Goal: Task Accomplishment & Management: Manage account settings

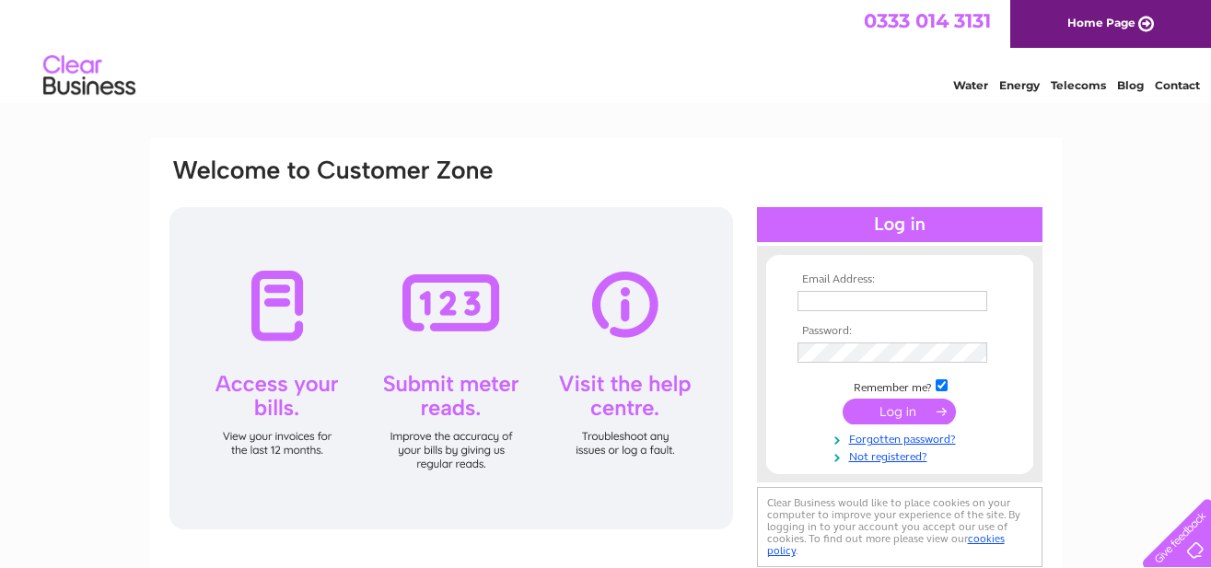
click at [868, 302] on input "text" at bounding box center [893, 301] width 190 height 20
type input "info@achinteefarm.com"
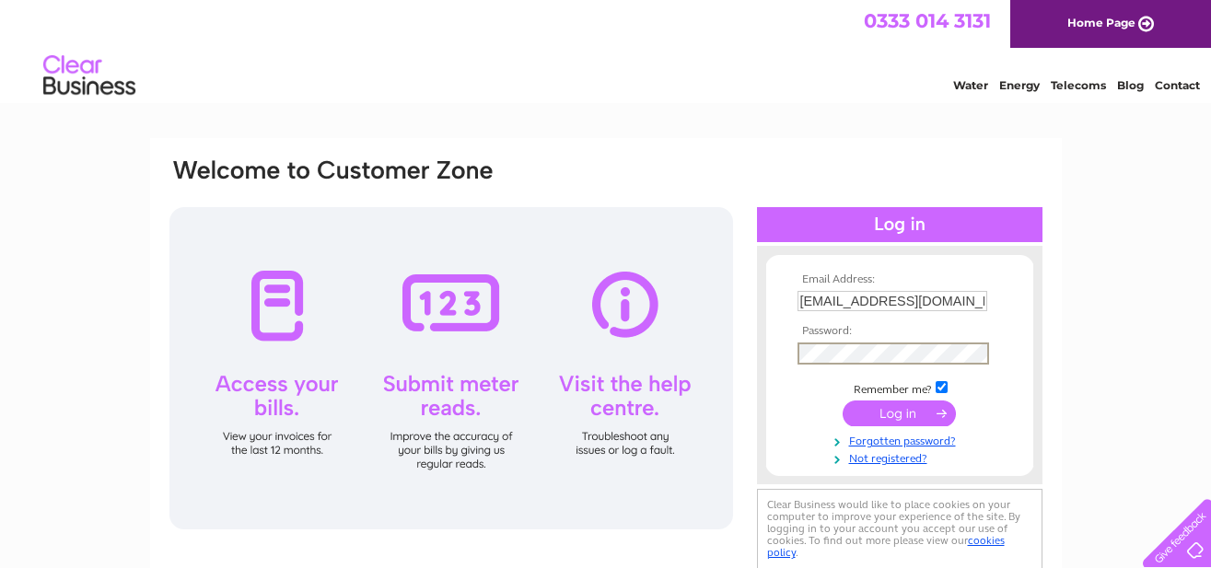
click at [893, 405] on input "submit" at bounding box center [899, 414] width 113 height 26
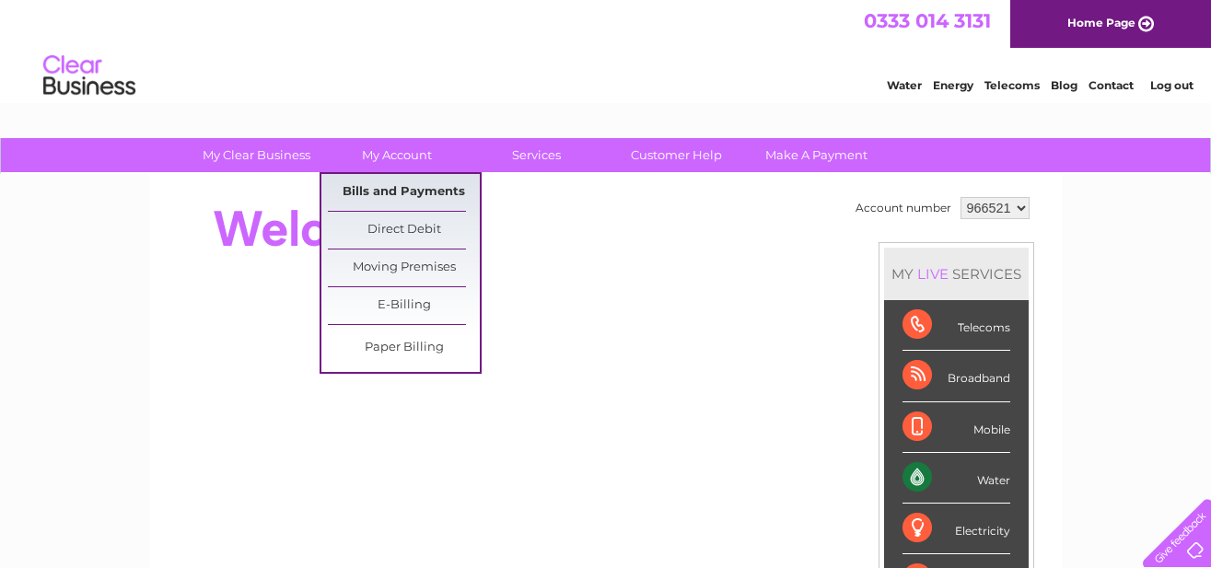
click at [397, 194] on link "Bills and Payments" at bounding box center [404, 192] width 152 height 37
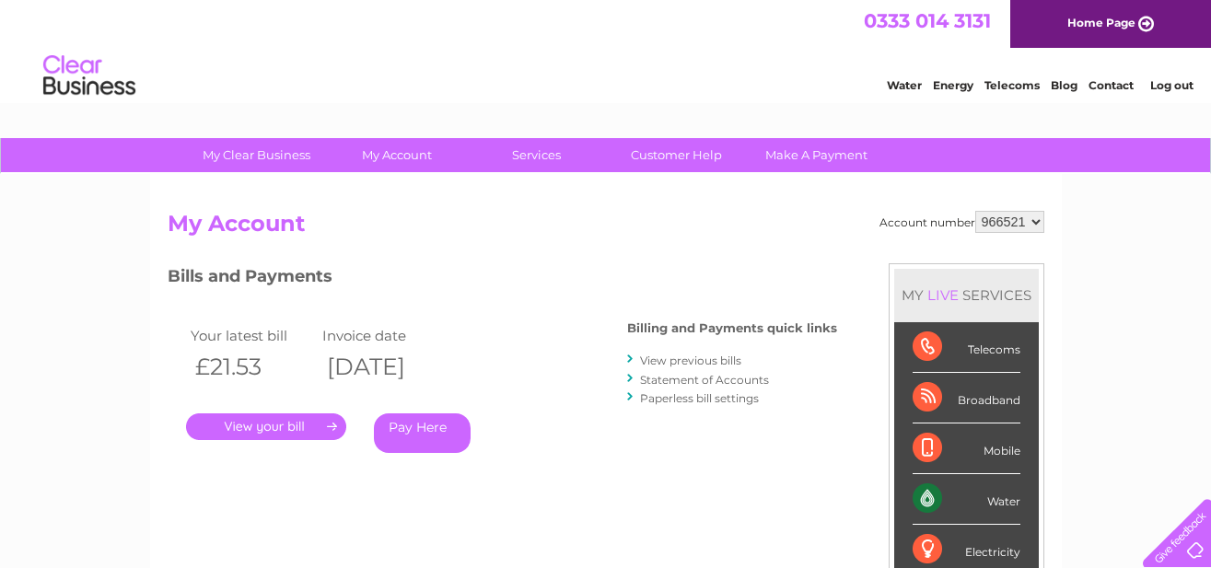
click at [328, 425] on link "." at bounding box center [266, 426] width 160 height 27
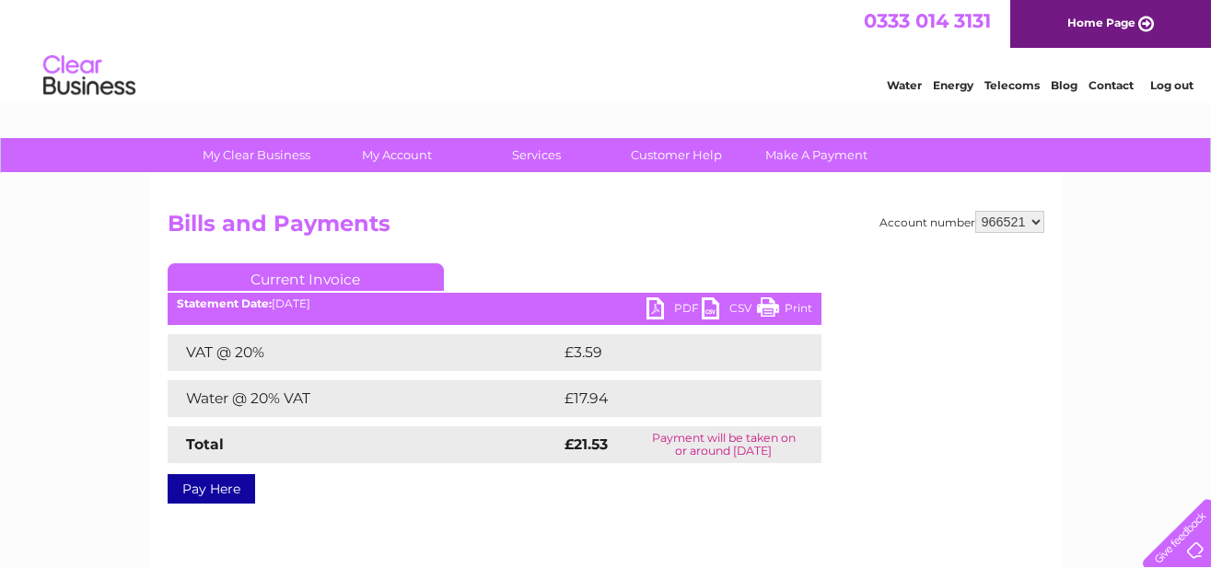
click at [792, 306] on link "Print" at bounding box center [784, 310] width 55 height 27
